Goal: Task Accomplishment & Management: Use online tool/utility

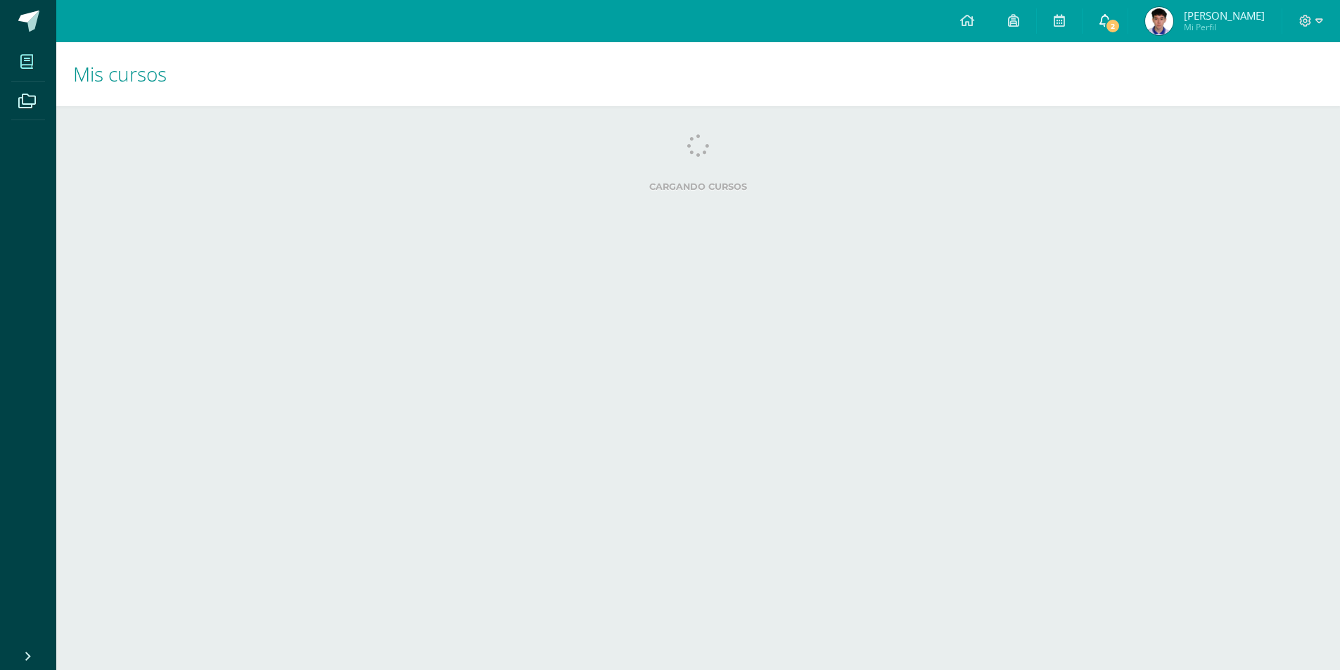
click at [1124, 34] on link "2" at bounding box center [1105, 21] width 45 height 42
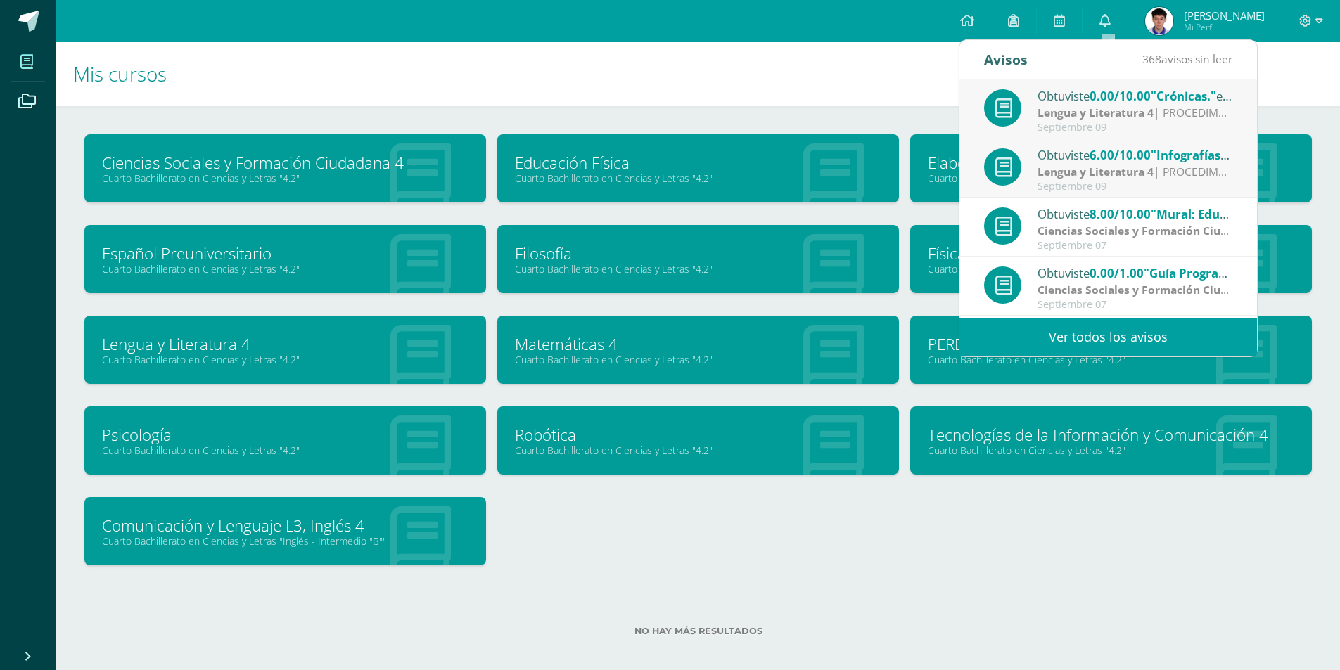
click at [1145, 121] on div "Lengua y Literatura 4 | PROCEDIMENTAL" at bounding box center [1136, 113] width 196 height 16
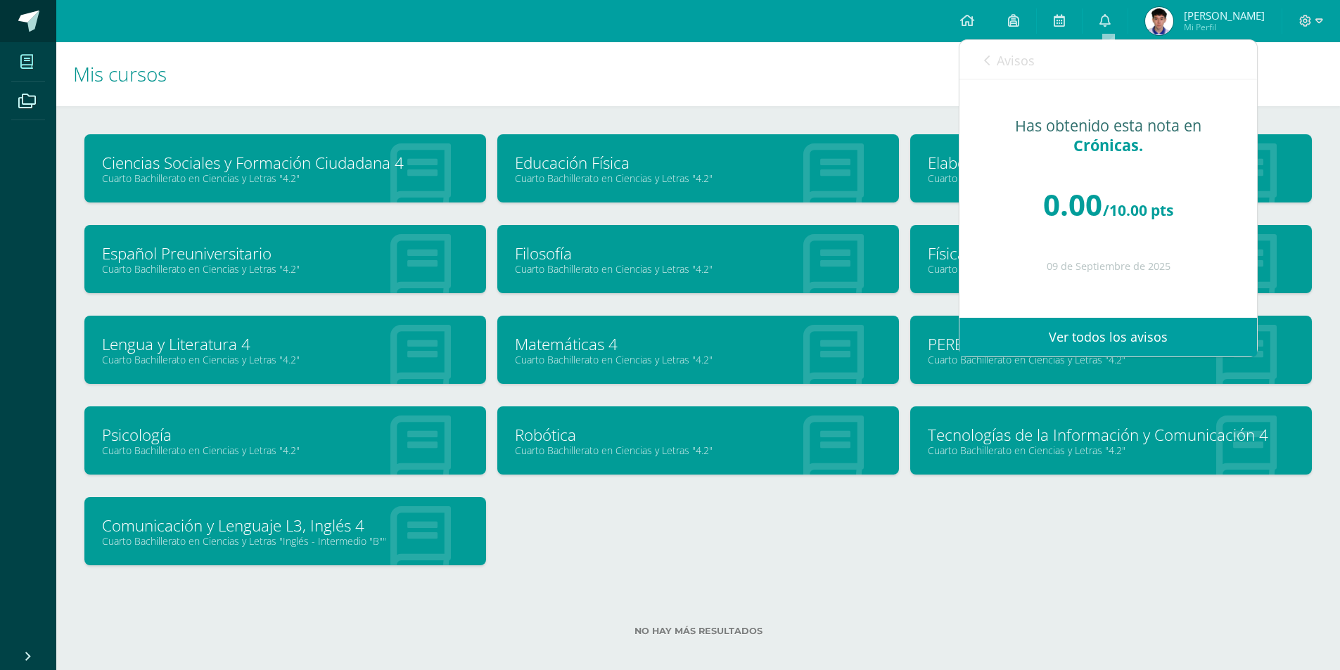
click at [41, 32] on link at bounding box center [28, 21] width 56 height 42
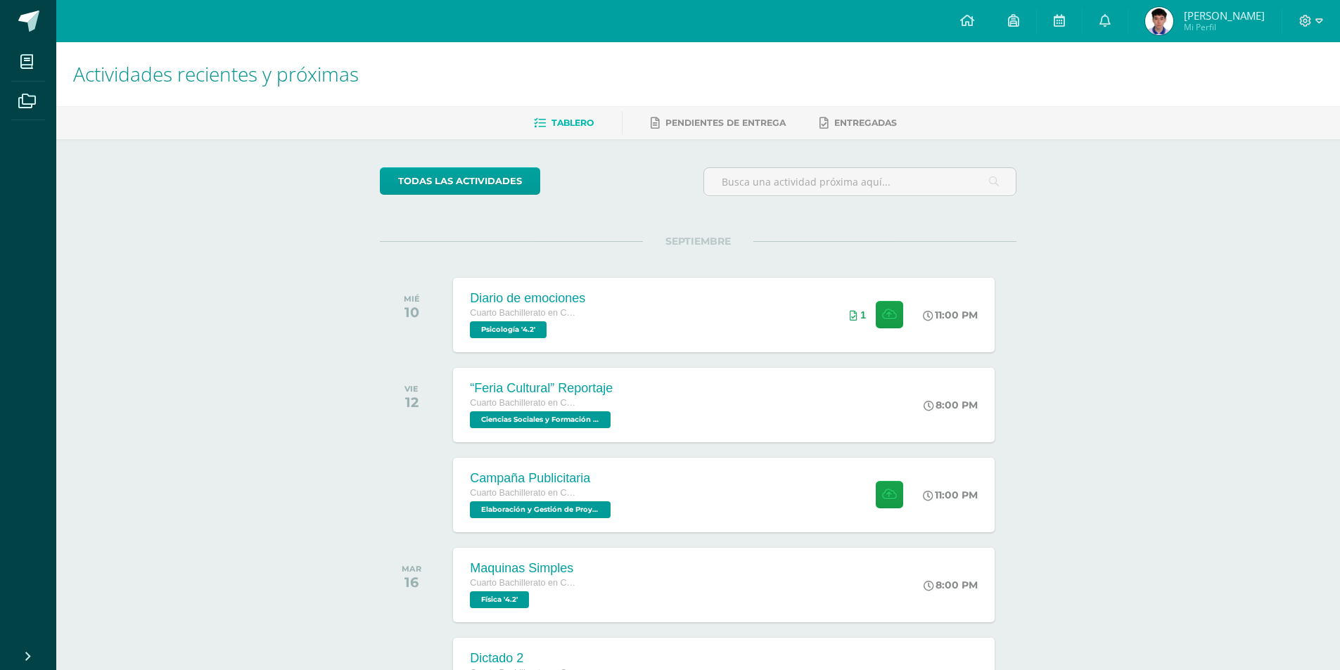
click at [1237, 26] on span "Mi Perfil" at bounding box center [1224, 27] width 81 height 12
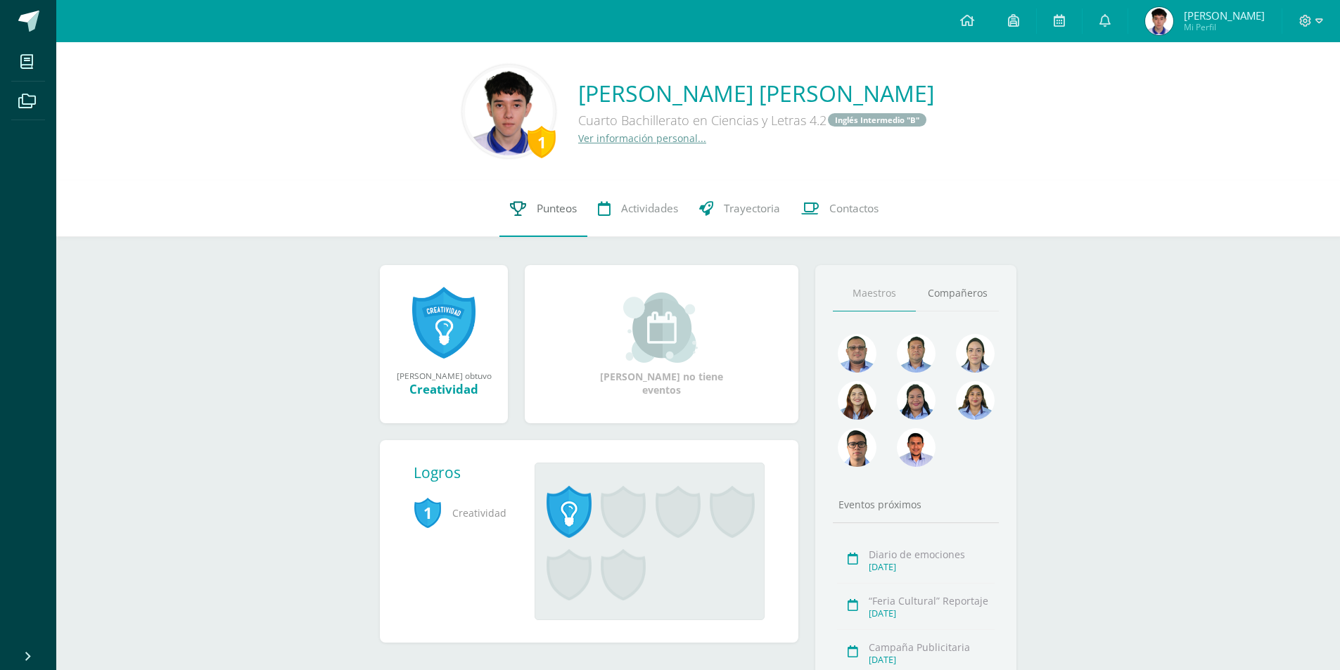
click at [542, 213] on span "Punteos" at bounding box center [557, 208] width 40 height 15
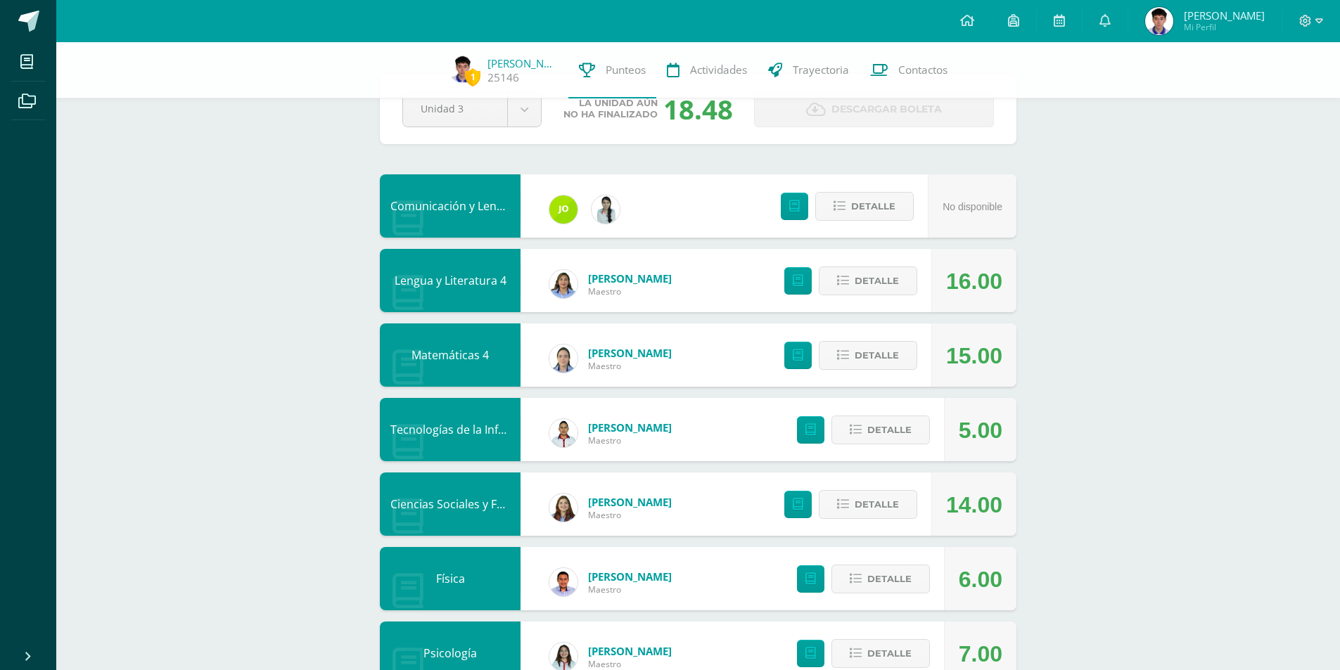
scroll to position [70, 0]
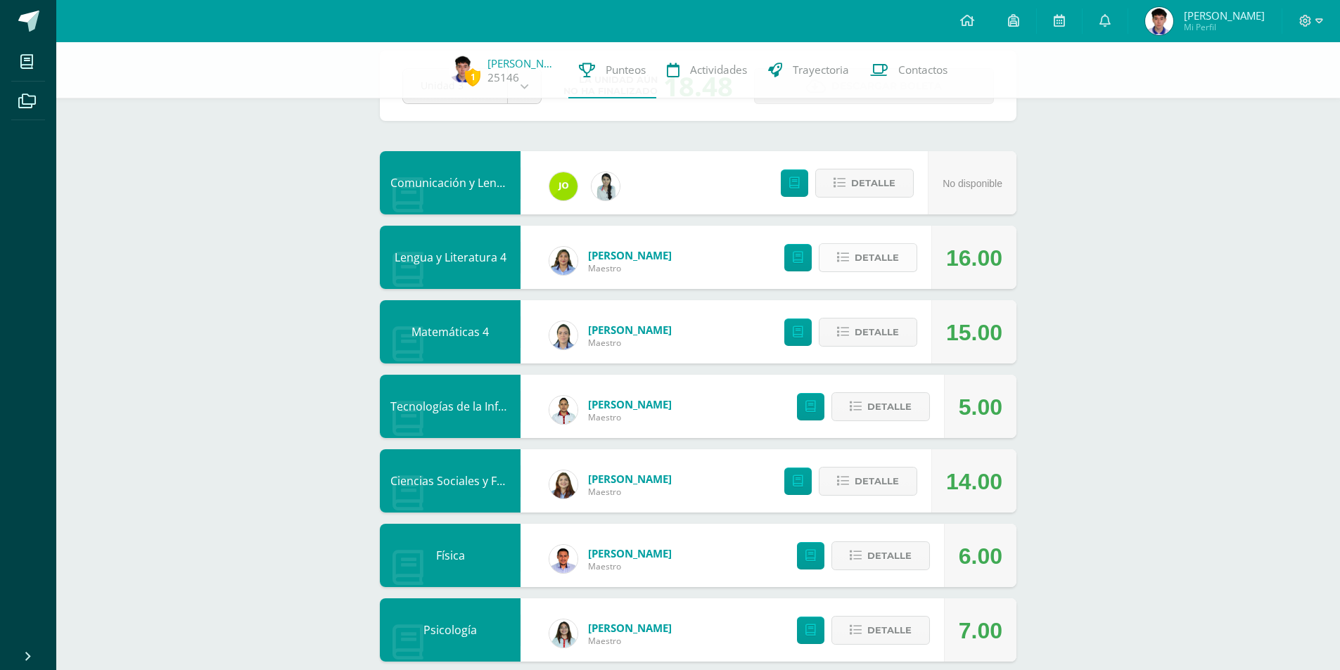
click at [904, 259] on button "Detalle" at bounding box center [868, 257] width 98 height 29
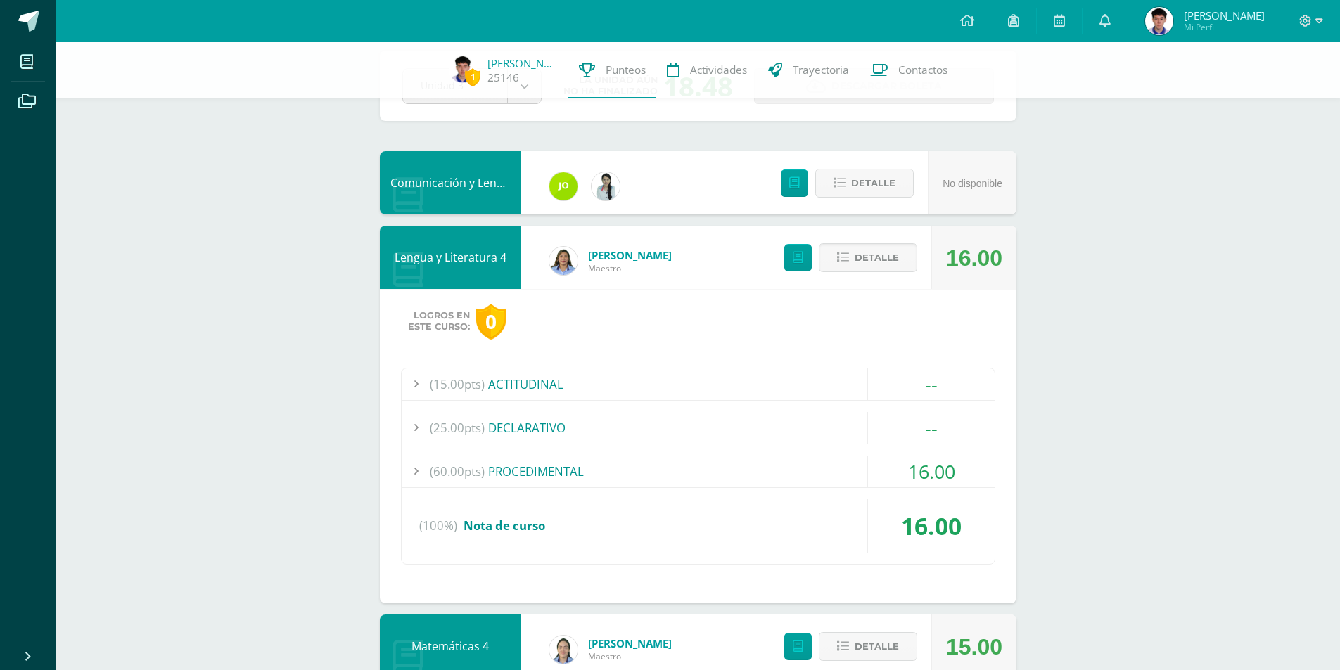
scroll to position [141, 0]
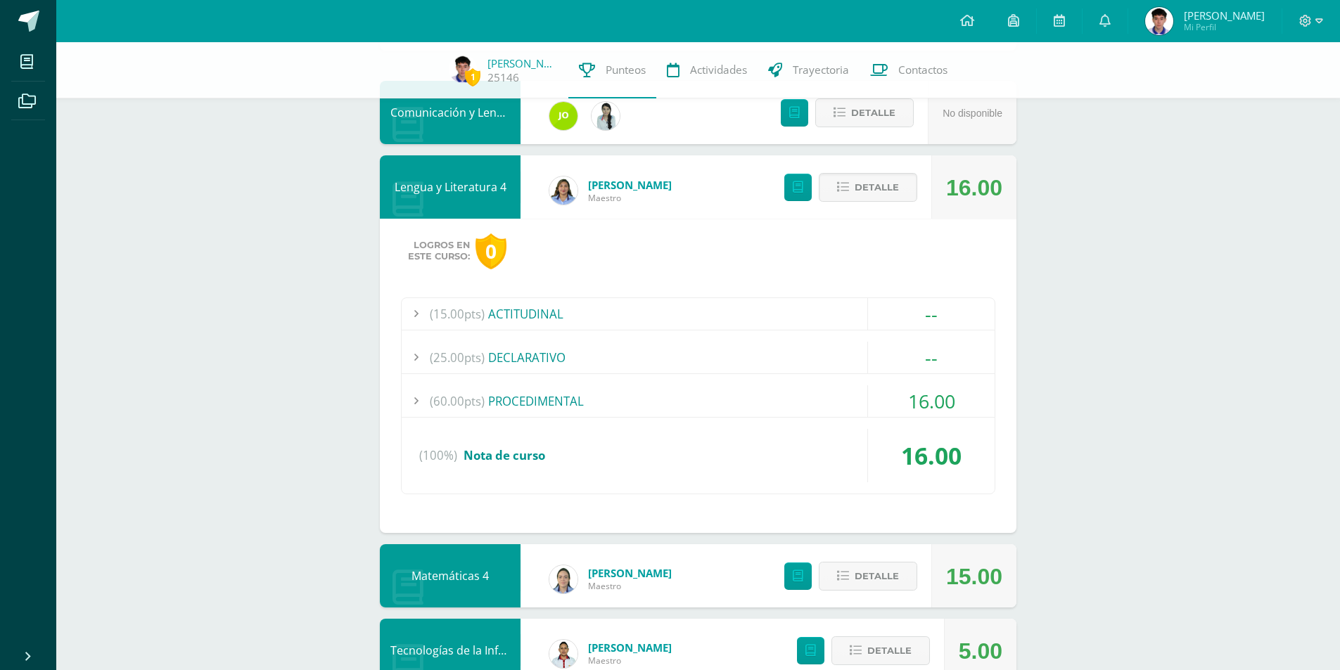
click at [428, 400] on div at bounding box center [416, 401] width 28 height 32
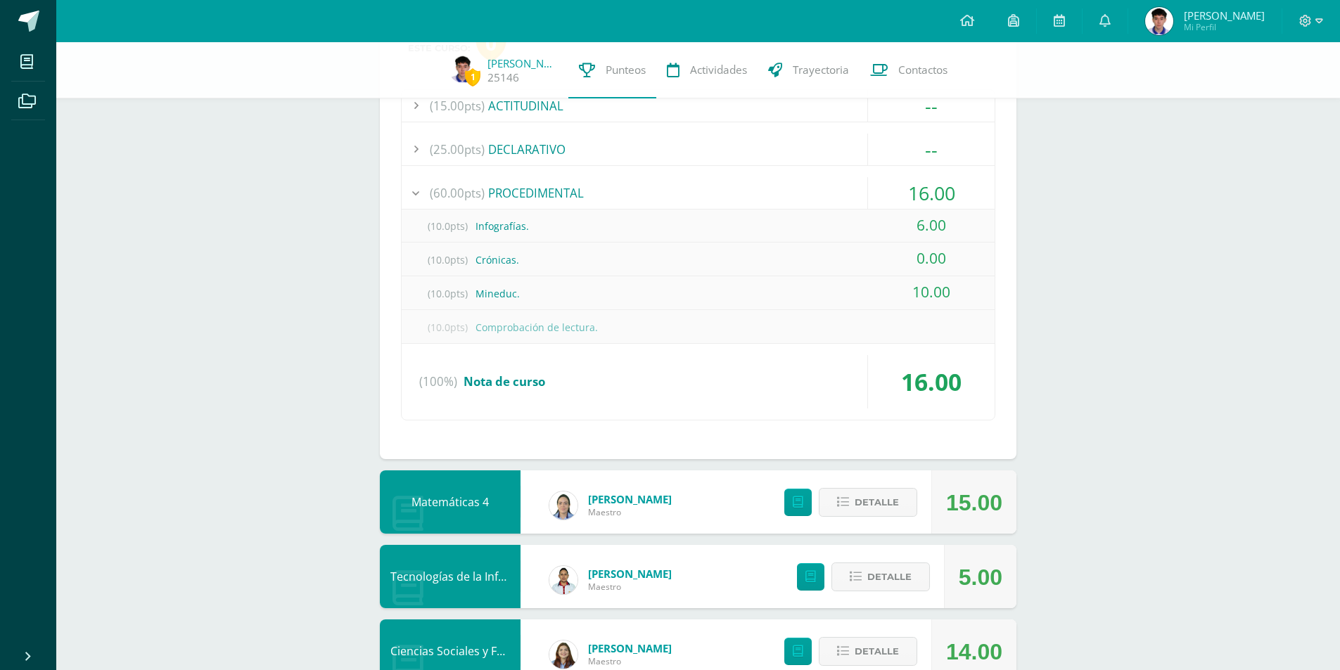
scroll to position [422, 0]
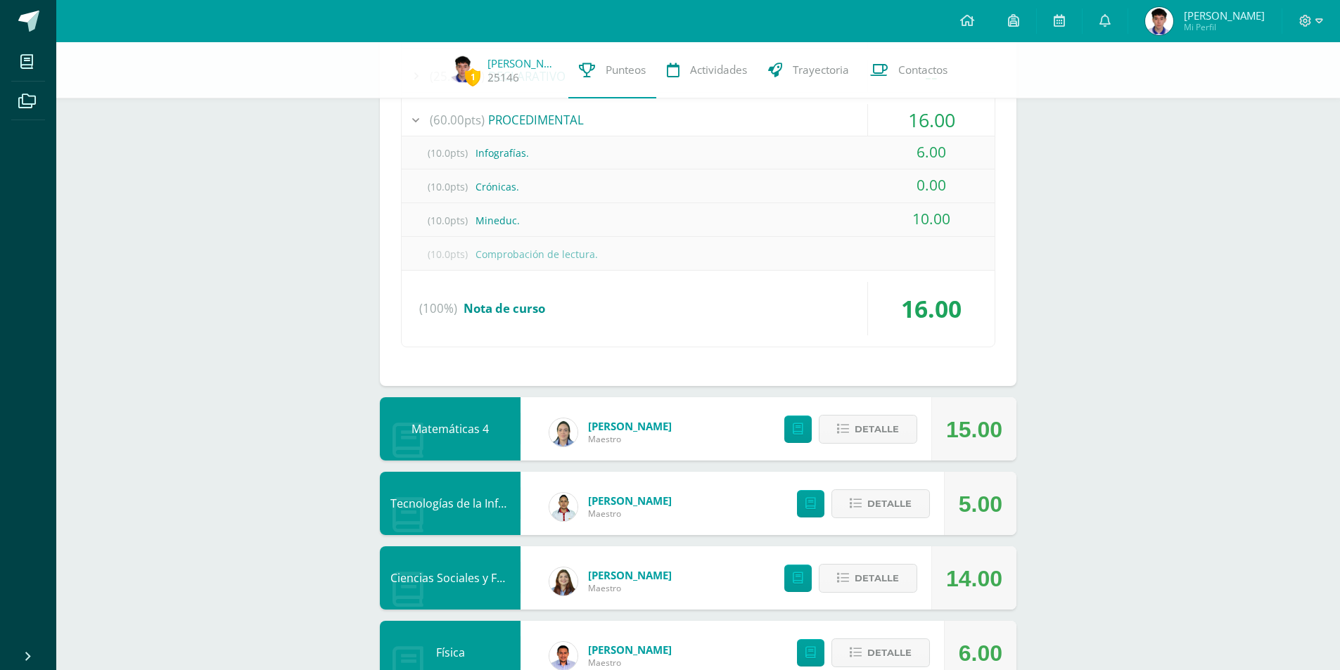
click at [1249, 16] on span "[PERSON_NAME]" at bounding box center [1224, 15] width 81 height 14
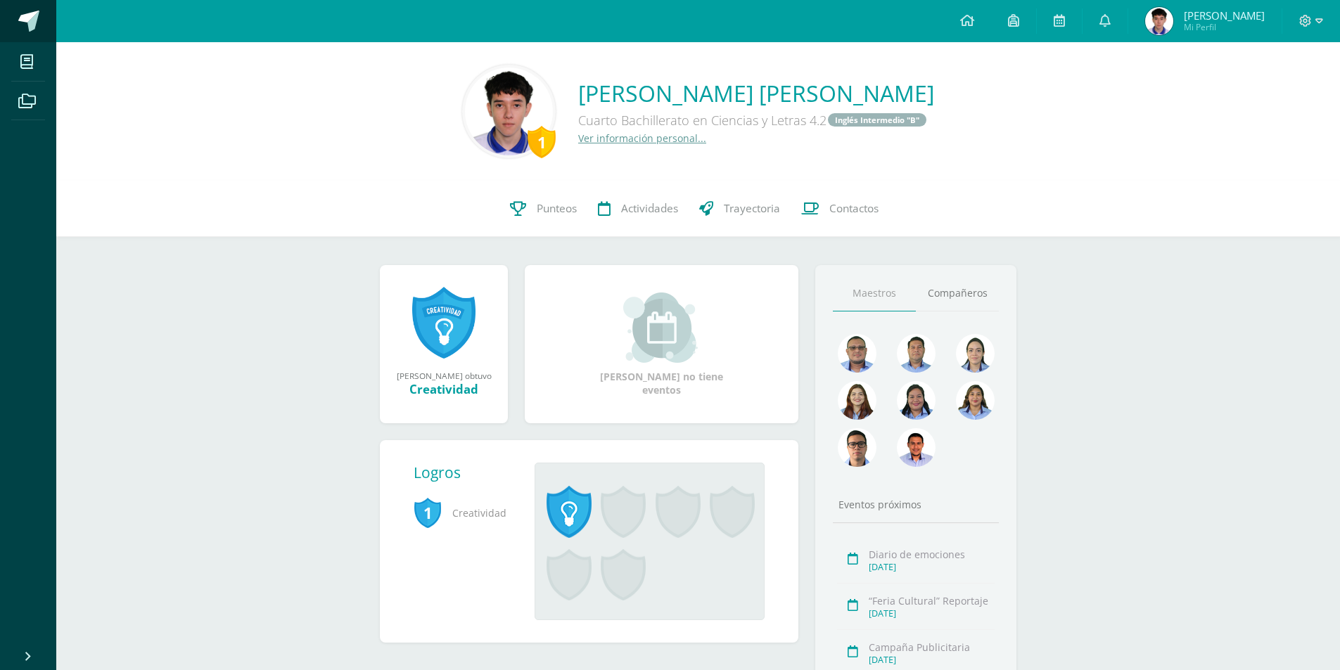
click at [34, 34] on link at bounding box center [28, 21] width 56 height 42
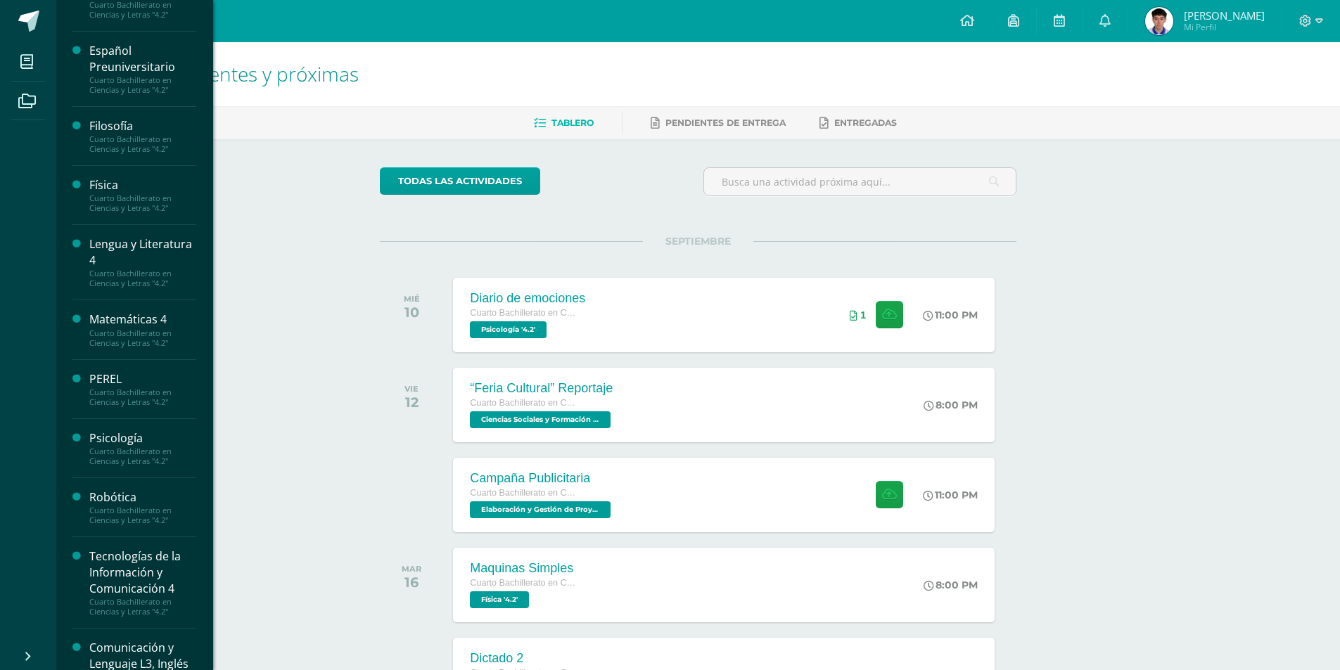
scroll to position [272, 0]
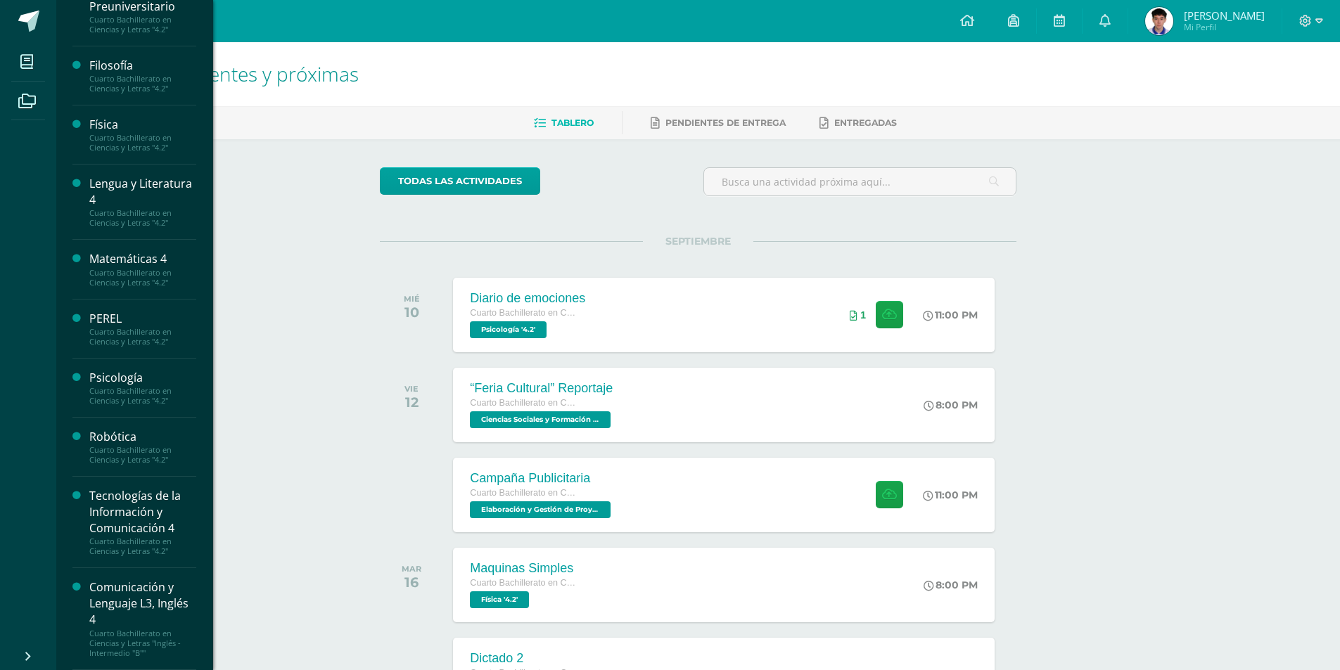
click at [152, 389] on div "Cuarto Bachillerato en Ciencias y Letras "4.2"" at bounding box center [142, 396] width 107 height 20
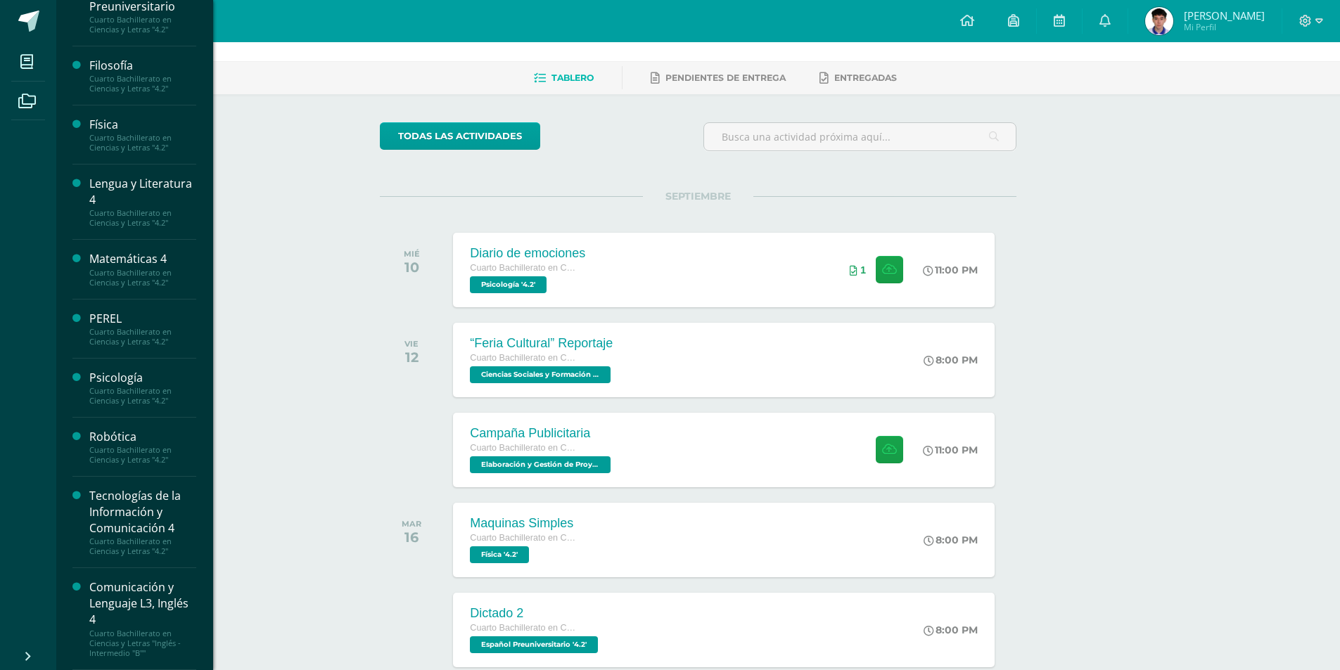
scroll to position [70, 0]
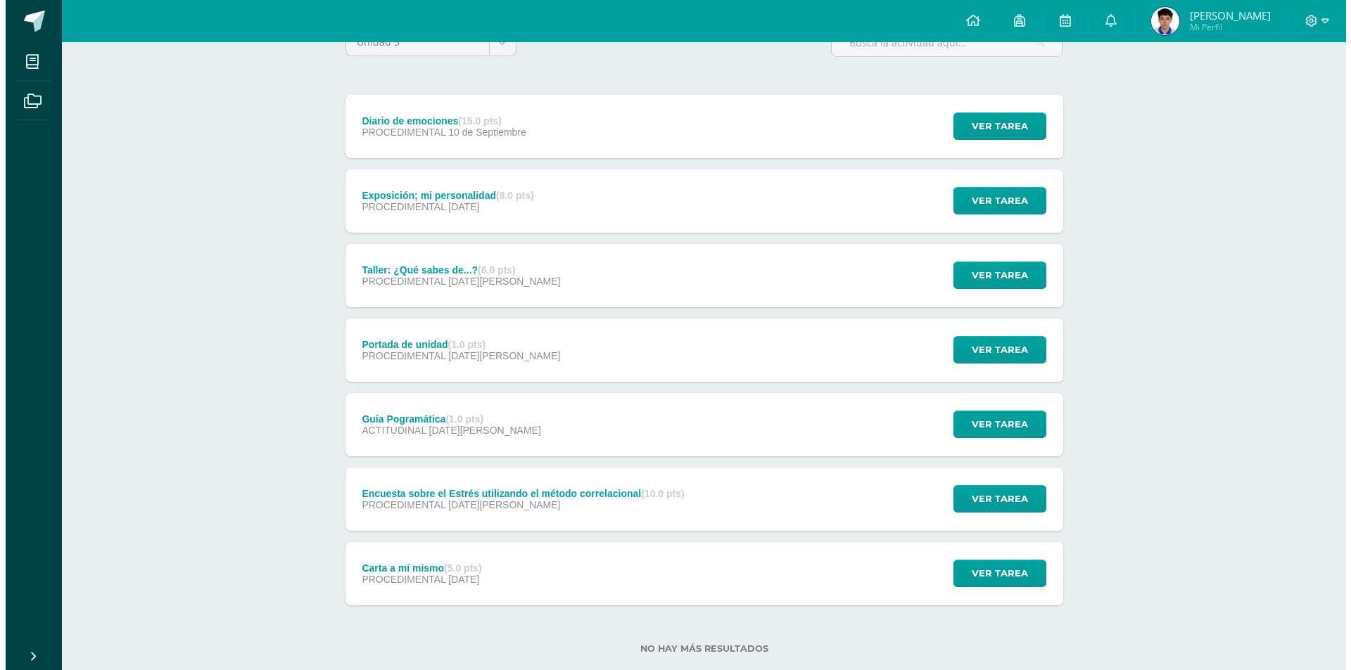
scroll to position [141, 0]
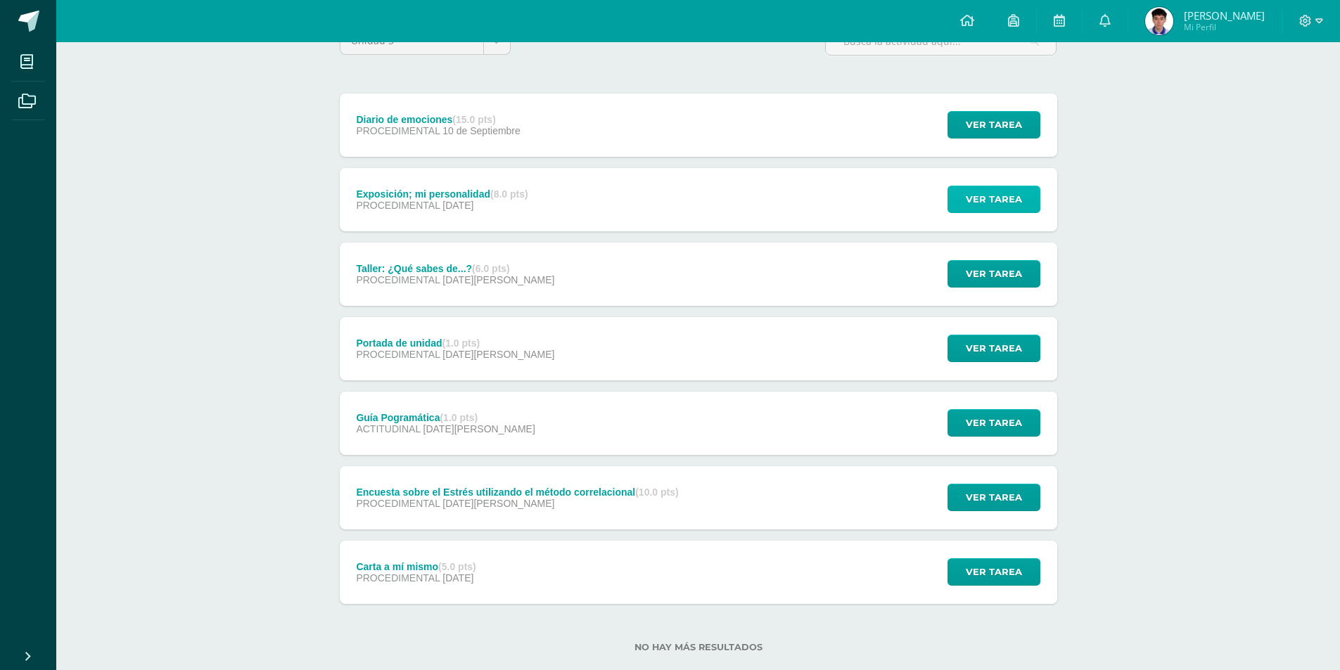
click at [1024, 212] on button "Ver tarea" at bounding box center [994, 199] width 93 height 27
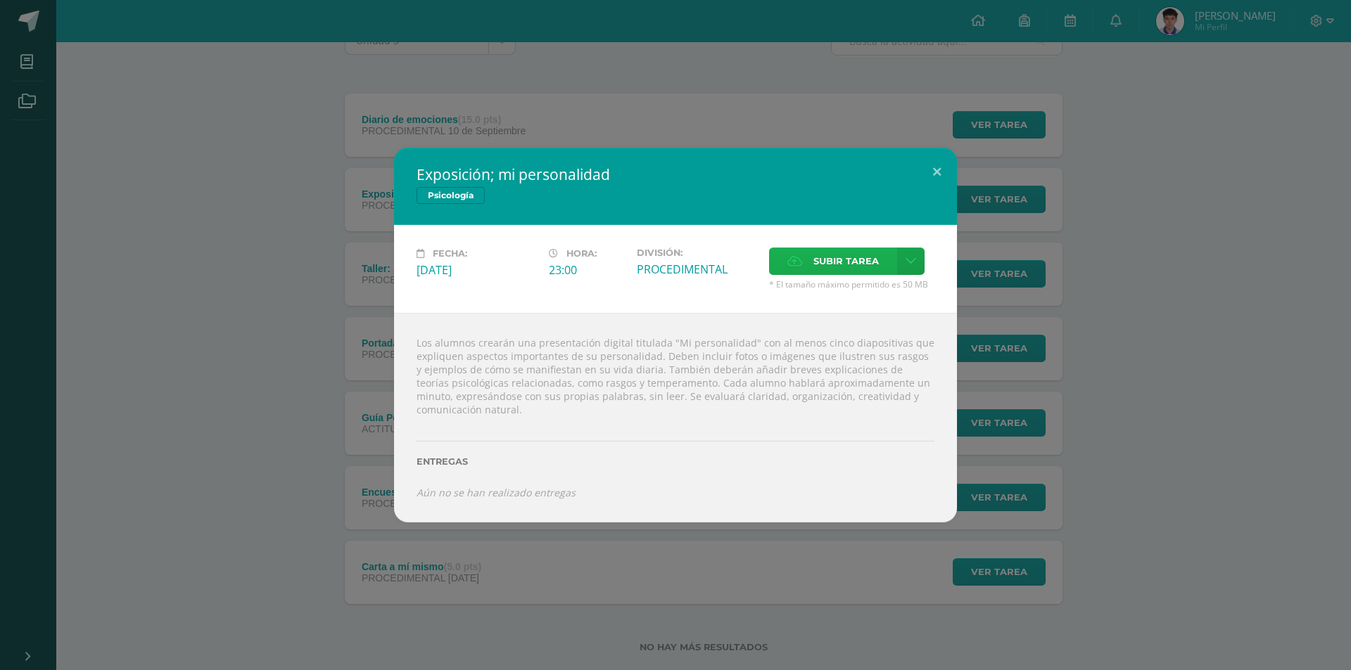
click at [861, 257] on span "Subir tarea" at bounding box center [845, 261] width 65 height 26
click at [0, 0] on input "Subir tarea" at bounding box center [0, 0] width 0 height 0
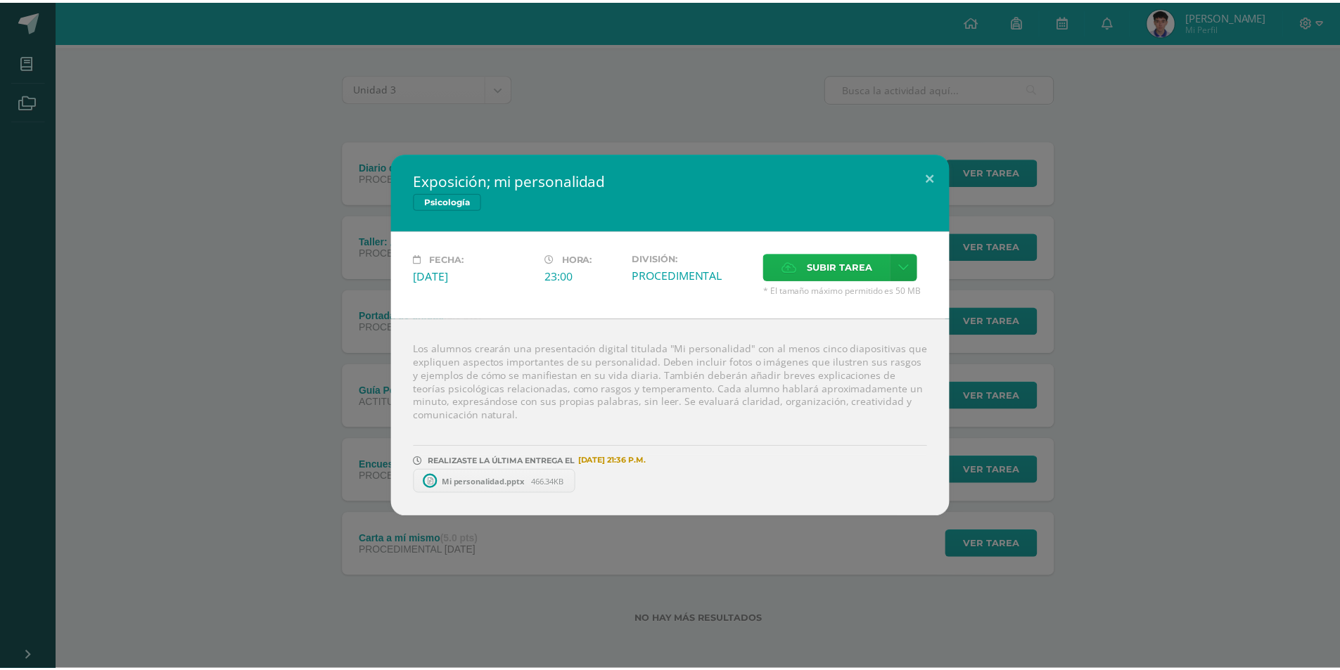
scroll to position [94, 0]
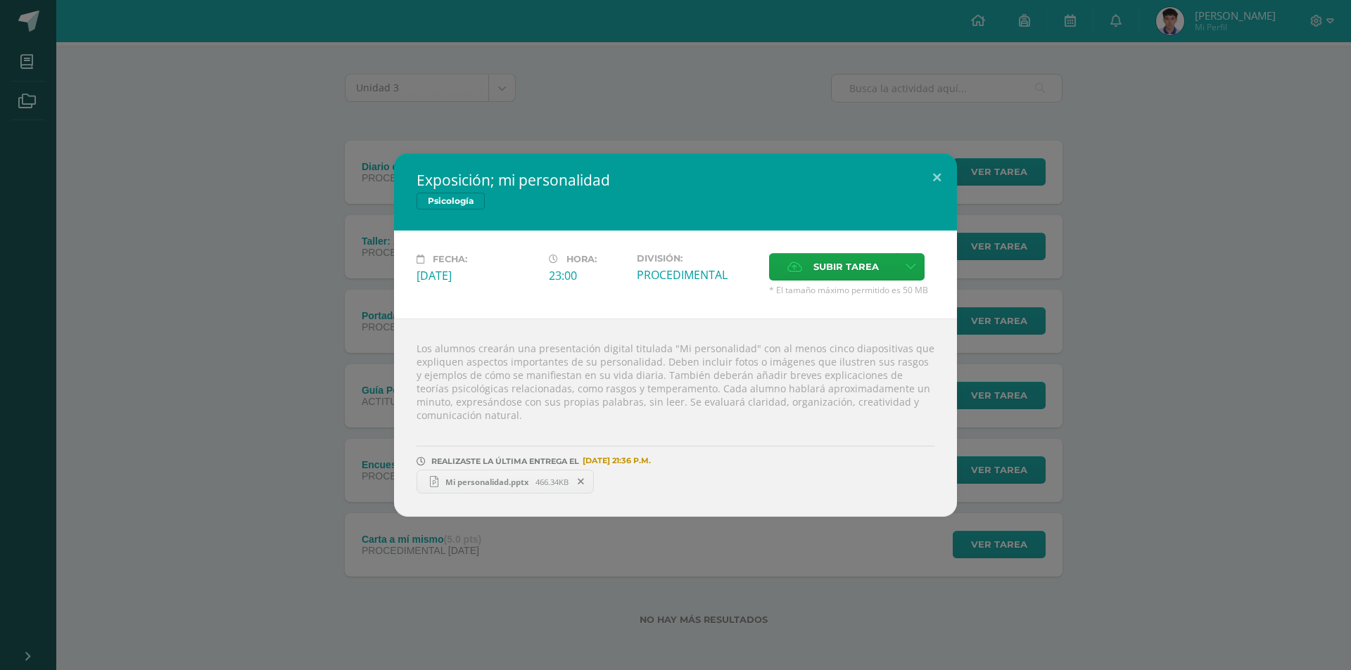
click at [1287, 234] on div "Exposición; mi personalidad Psicología Fecha: [DATE] Hora: 23:00 División: Canc…" at bounding box center [675, 335] width 1339 height 364
